Goal: Find contact information: Find contact information

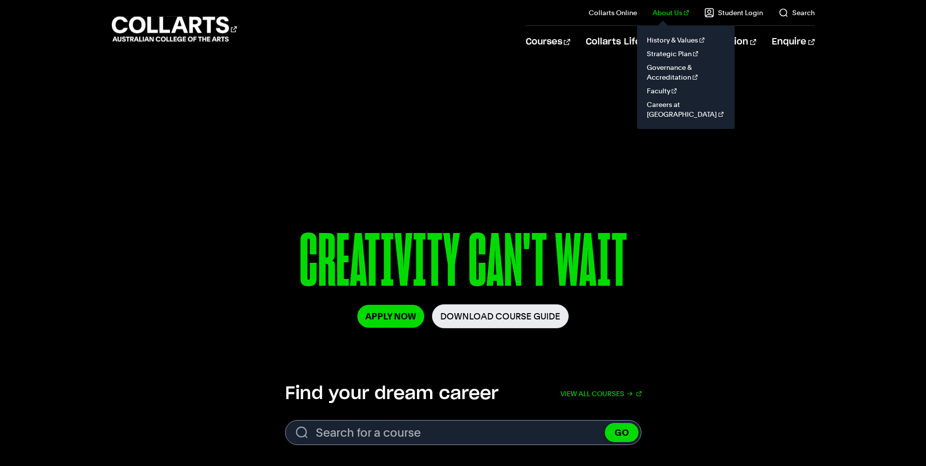
click at [674, 10] on link "About Us" at bounding box center [671, 13] width 36 height 10
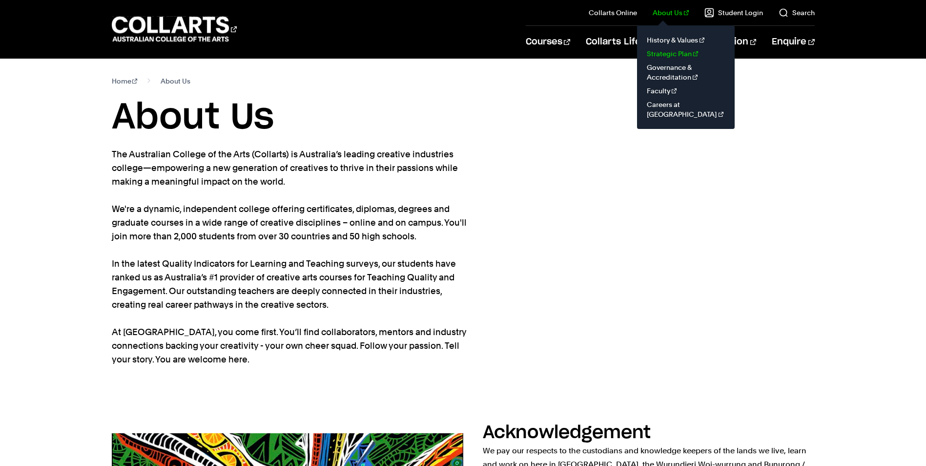
click at [676, 54] on link "Strategic Plan" at bounding box center [686, 54] width 82 height 14
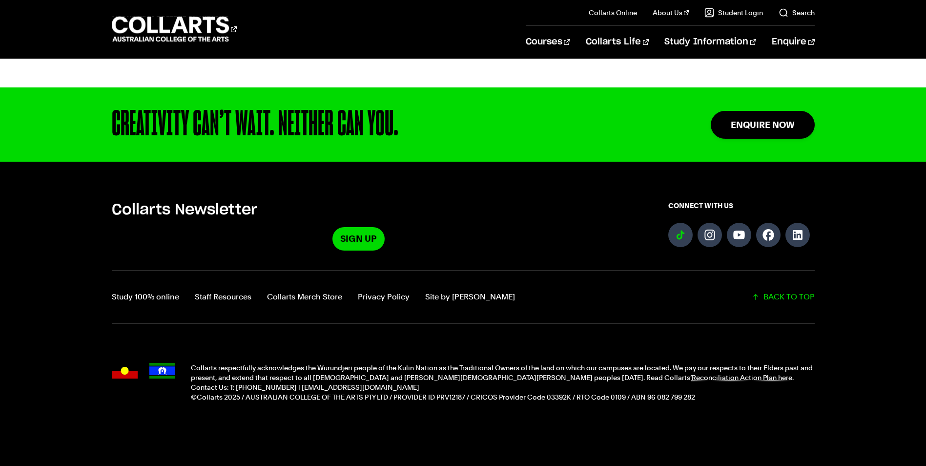
scroll to position [445, 0]
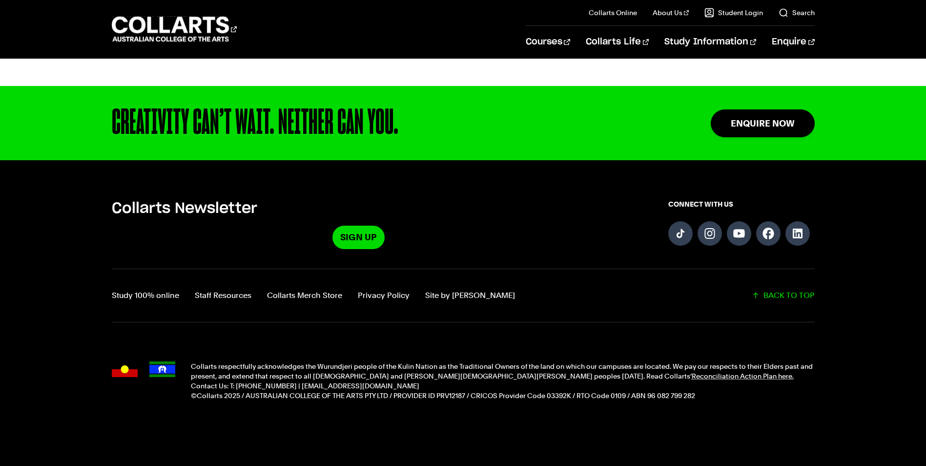
drag, startPoint x: 648, startPoint y: 381, endPoint x: 702, endPoint y: 382, distance: 53.7
click at [702, 391] on p "©Collarts 2025 / AUSTRALIAN COLLEGE OF THE ARTS PTY LTD / PROVIDER ID PRV12187 …" at bounding box center [503, 396] width 624 height 10
copy p "96 082 799 282"
